Goal: Transaction & Acquisition: Book appointment/travel/reservation

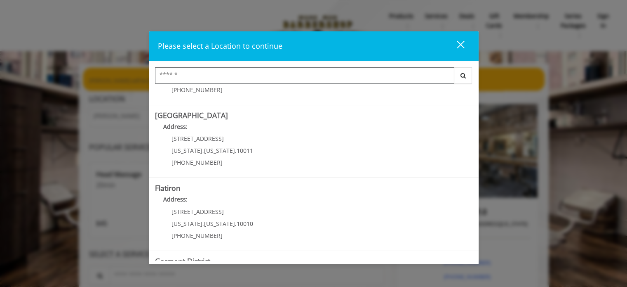
scroll to position [191, 0]
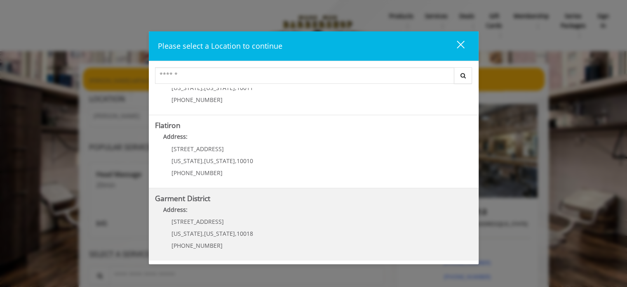
click at [270, 218] on District "Garment District Address: 1400 Broadway New York , New York , 10018 (212) 997-4…" at bounding box center [314, 224] width 318 height 60
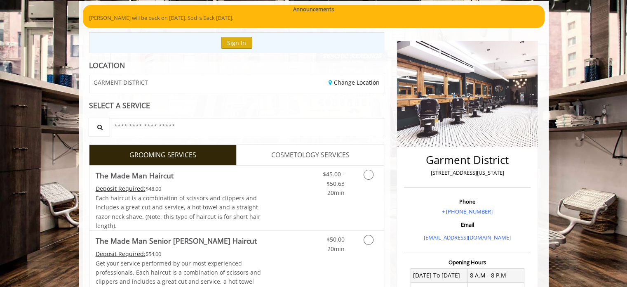
scroll to position [10, 0]
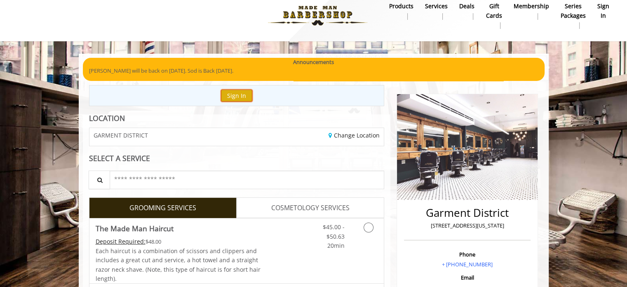
click at [232, 95] on button "Sign In" at bounding box center [236, 95] width 31 height 12
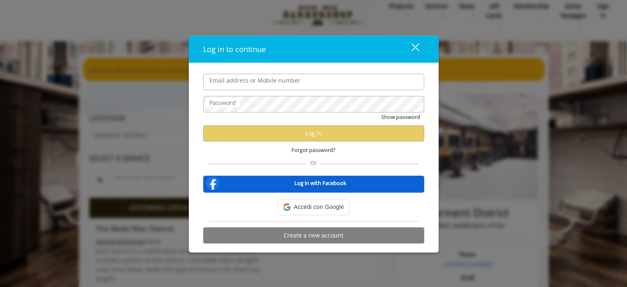
type input "**********"
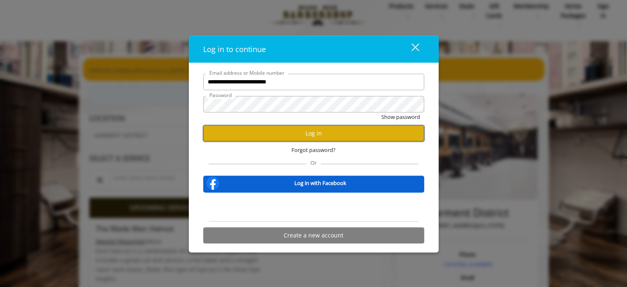
click at [314, 132] on button "Log in" at bounding box center [313, 133] width 221 height 16
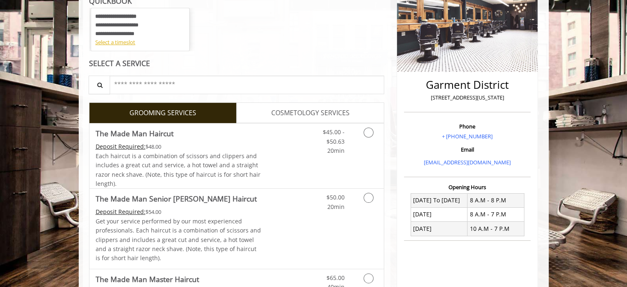
scroll to position [139, 0]
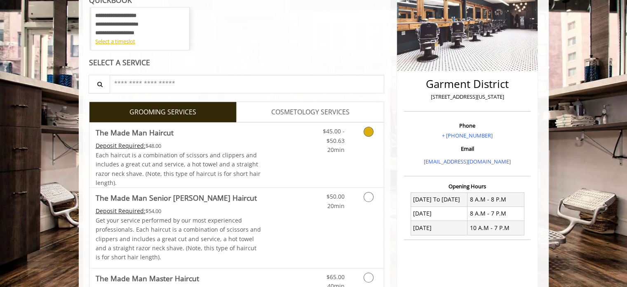
click at [292, 143] on link "Discounted Price" at bounding box center [285, 154] width 49 height 65
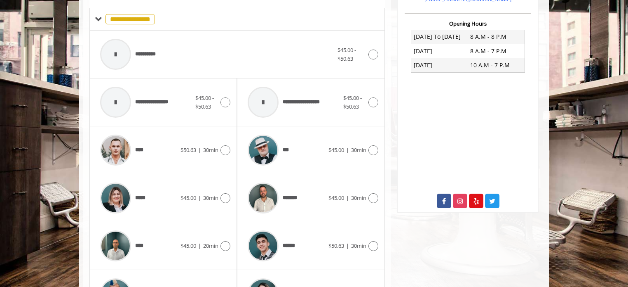
scroll to position [233, 0]
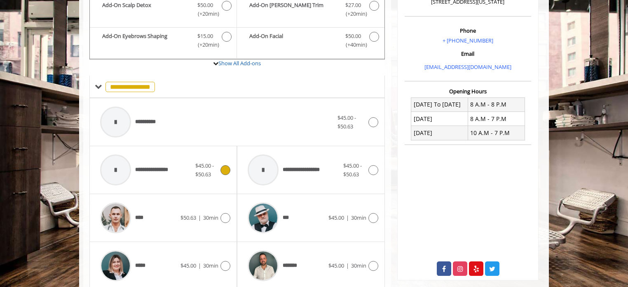
click at [221, 170] on icon at bounding box center [226, 170] width 10 height 10
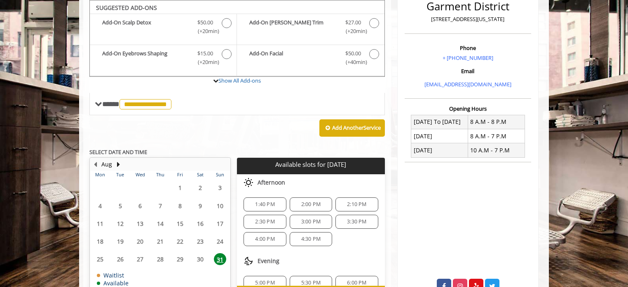
scroll to position [267, 0]
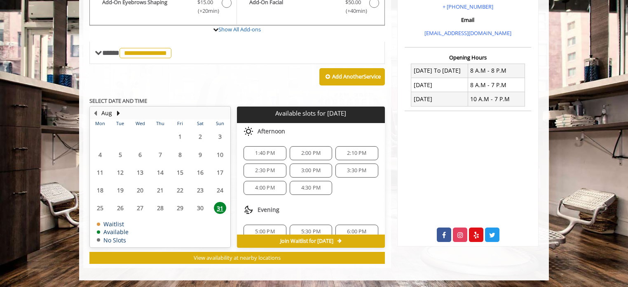
click at [307, 184] on span "4:30 PM" at bounding box center [310, 187] width 19 height 7
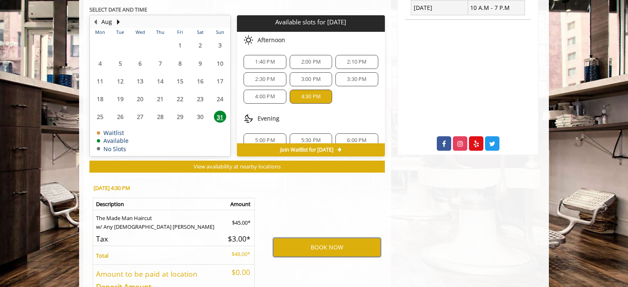
scroll to position [360, 0]
